Goal: Transaction & Acquisition: Purchase product/service

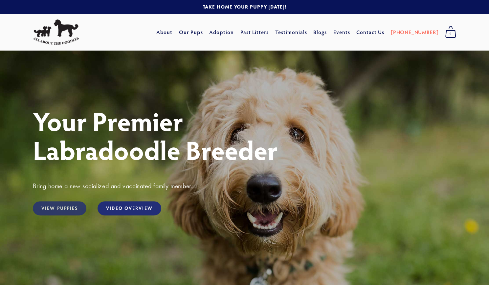
click at [57, 212] on link "View Puppies" at bounding box center [59, 208] width 53 height 14
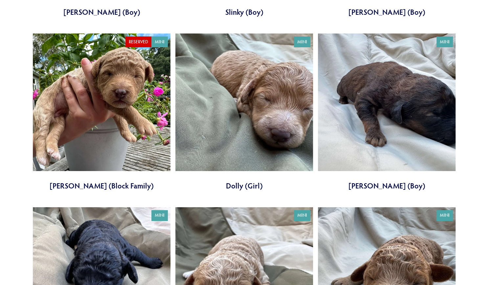
scroll to position [1411, 0]
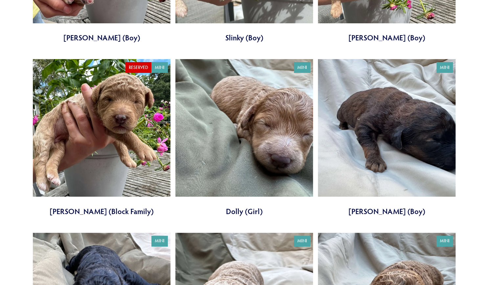
click at [128, 169] on link at bounding box center [102, 137] width 138 height 157
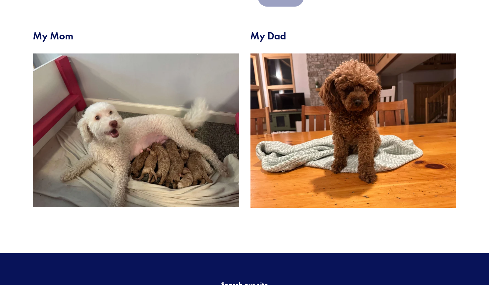
scroll to position [263, 0]
